Goal: Task Accomplishment & Management: Use online tool/utility

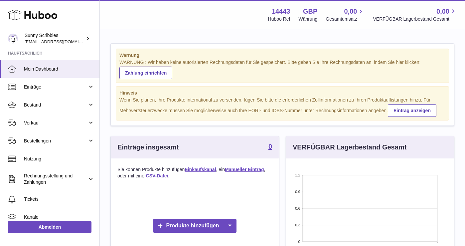
scroll to position [104, 168]
click at [408, 111] on link "Eintrag anzeigen" at bounding box center [412, 110] width 49 height 13
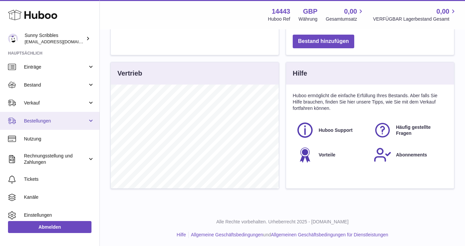
scroll to position [30, 0]
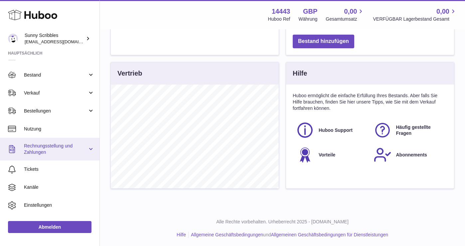
click at [63, 147] on span "Rechnungsstellung und Zahlungen" at bounding box center [56, 149] width 64 height 13
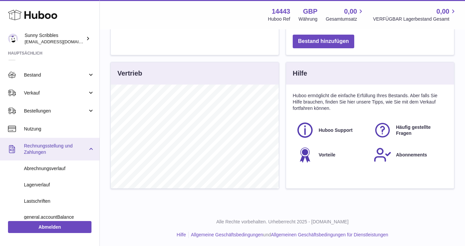
click at [88, 145] on link "Rechnungsstellung und Zahlungen" at bounding box center [49, 149] width 99 height 23
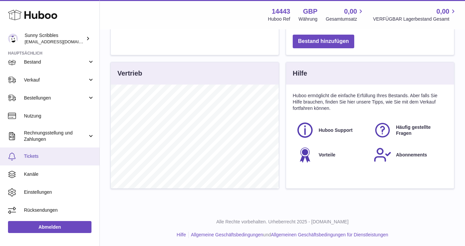
scroll to position [42, 0]
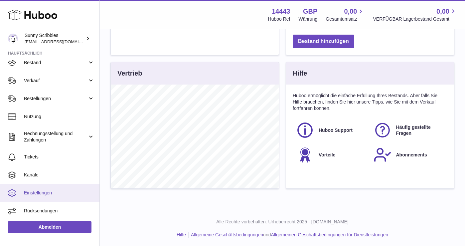
click at [41, 192] on span "Einstellungen" at bounding box center [59, 193] width 71 height 6
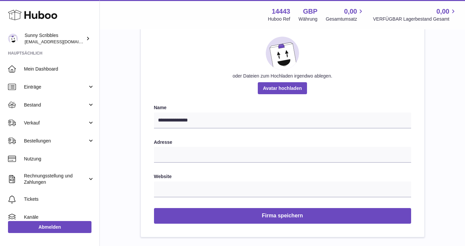
scroll to position [81, 0]
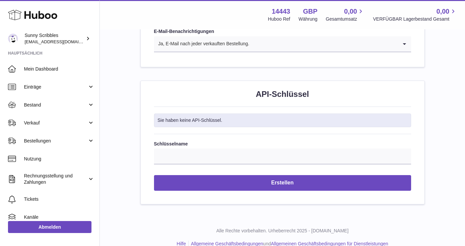
scroll to position [695, 0]
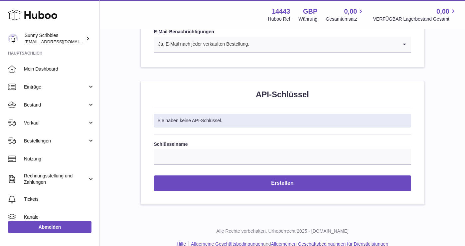
click at [241, 114] on div "Sie haben keine API-Schlüssel." at bounding box center [282, 121] width 257 height 14
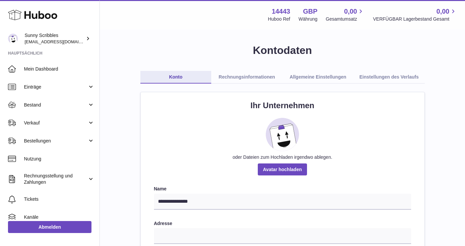
scroll to position [0, 0]
click at [255, 77] on link "Rechnungsinformationen" at bounding box center [246, 77] width 71 height 13
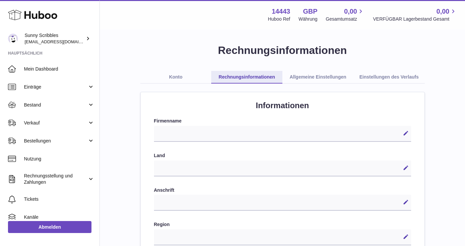
select select
click at [308, 75] on link "Allgemeine Einstellungen" at bounding box center [317, 77] width 71 height 13
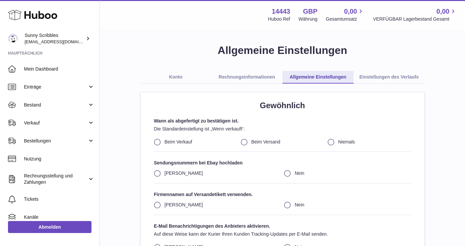
click at [374, 74] on link "Einstellungen des Verlaufs" at bounding box center [389, 77] width 71 height 13
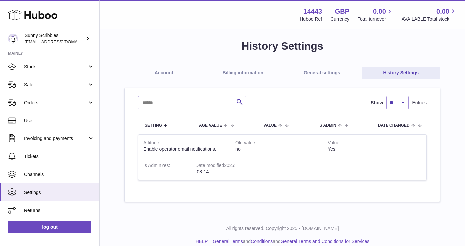
scroll to position [7, 0]
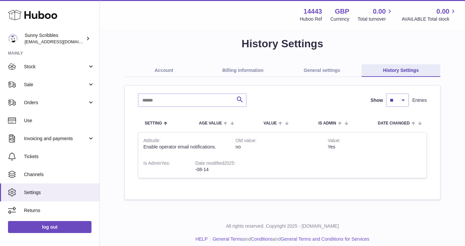
click at [323, 71] on link "General settings" at bounding box center [321, 70] width 79 height 13
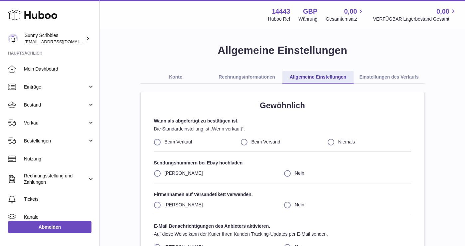
click at [43, 18] on use at bounding box center [32, 15] width 49 height 10
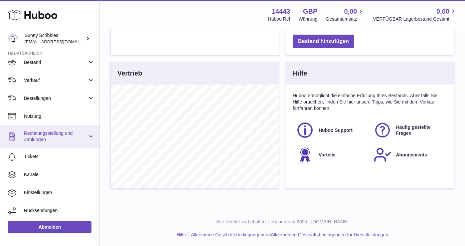
scroll to position [42, 0]
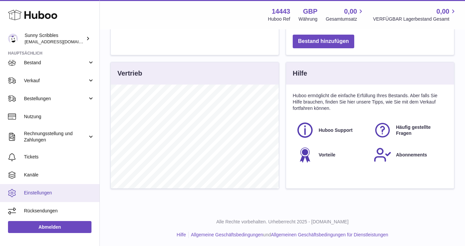
click at [44, 192] on span "Einstellungen" at bounding box center [59, 193] width 71 height 6
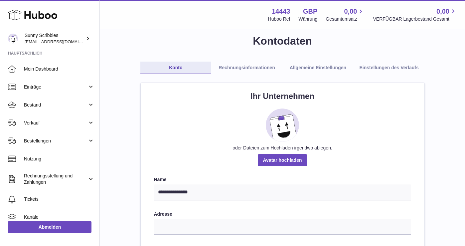
scroll to position [10, 0]
click at [258, 66] on link "Rechnungsinformationen" at bounding box center [246, 67] width 71 height 13
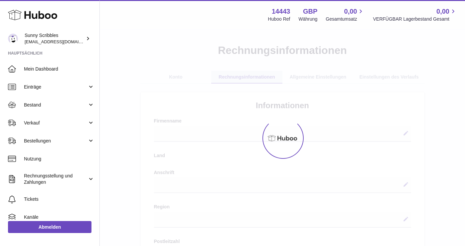
select select
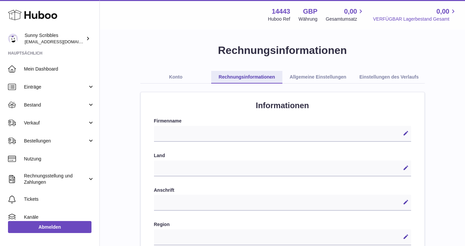
click at [427, 20] on span "VERFÜGBAR Lagerbestand Gesamt" at bounding box center [415, 19] width 84 height 6
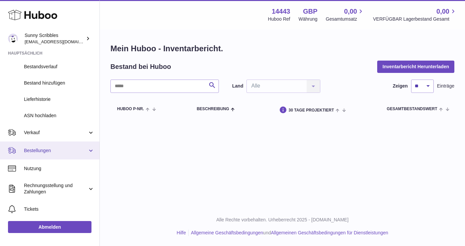
scroll to position [75, 0]
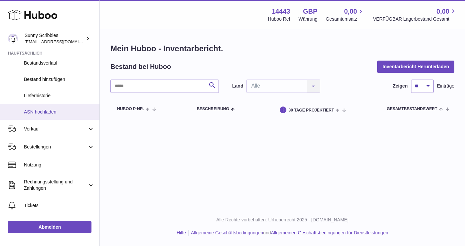
click at [44, 114] on link "ASN hochladen" at bounding box center [49, 112] width 99 height 16
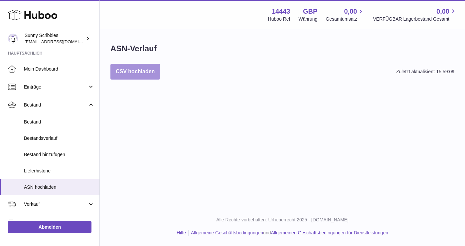
click at [151, 74] on button "CSV hochladen" at bounding box center [135, 72] width 50 height 16
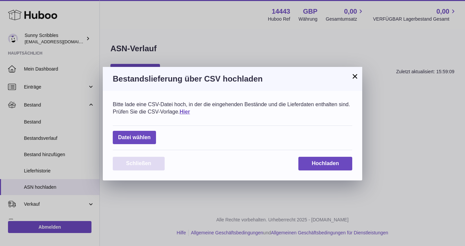
click at [149, 164] on span "Schließen" at bounding box center [138, 163] width 25 height 6
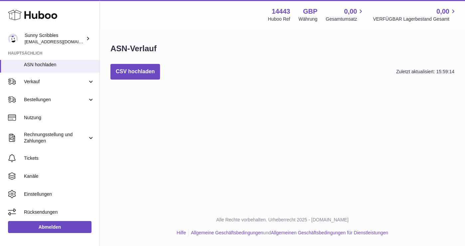
scroll to position [122, 0]
